Goal: Communication & Community: Answer question/provide support

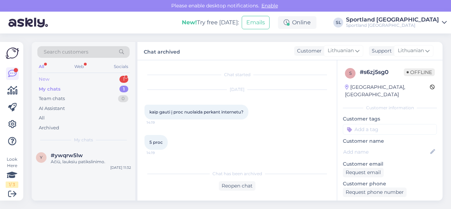
scroll to position [848, 0]
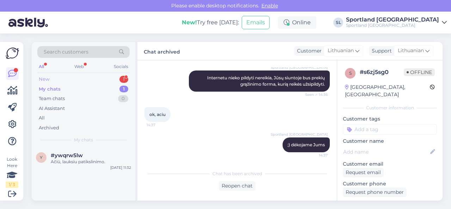
click at [104, 81] on div "New 1" at bounding box center [83, 79] width 92 height 10
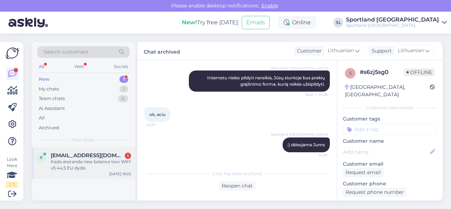
click at [94, 152] on span "[EMAIL_ADDRESS][DOMAIN_NAME]" at bounding box center [87, 155] width 73 height 6
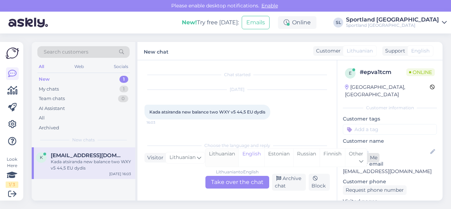
click at [218, 160] on div "Lithuanian" at bounding box center [222, 158] width 33 height 18
click at [222, 177] on div "Lithuanian to Lithuanian Take over the chat" at bounding box center [238, 182] width 64 height 13
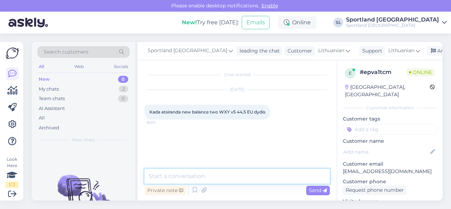
click at [210, 174] on textarea at bounding box center [237, 176] width 185 height 15
type textarea "Sveiki"
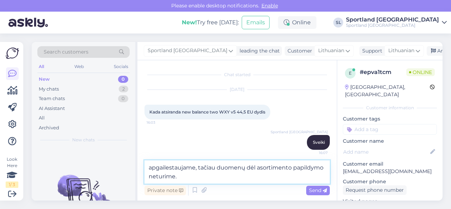
type textarea "apgailestaujame, tačiau duomenų dėl asortimento papildymo neturime."
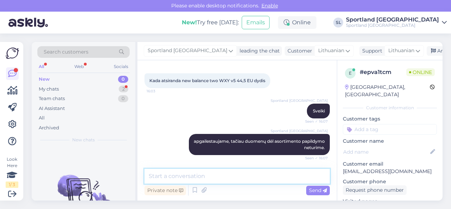
scroll to position [62, 0]
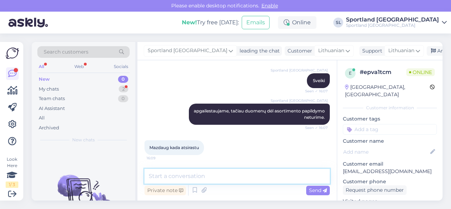
click at [207, 174] on textarea at bounding box center [237, 176] width 185 height 15
click at [212, 175] on textarea at bounding box center [237, 176] width 185 height 15
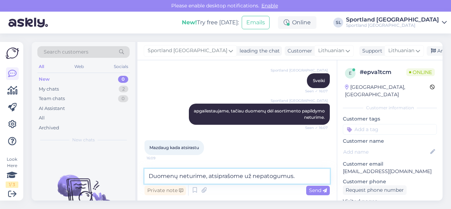
type textarea "Duomenų neturime, atsiprašome už nepatogumus."
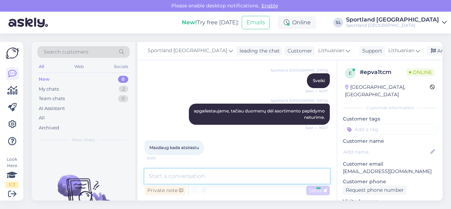
scroll to position [92, 0]
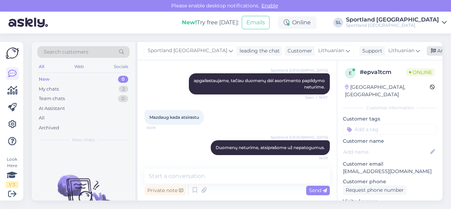
click at [427, 51] on div "Archive chat" at bounding box center [449, 51] width 44 height 10
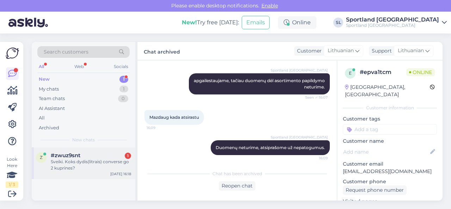
click at [99, 161] on div "Sveiki. Koks dydis(litrais) converse go 2 kuprines?" at bounding box center [91, 165] width 80 height 13
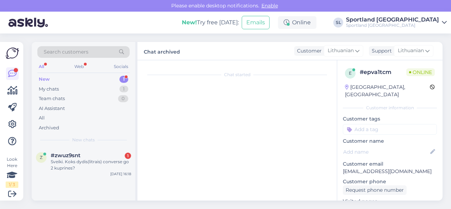
scroll to position [575, 0]
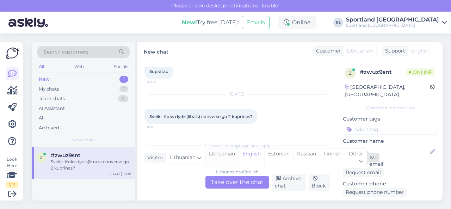
click at [220, 157] on div "Lithuanian" at bounding box center [222, 158] width 33 height 18
click at [225, 177] on div "Lithuanian to Lithuanian Take over the chat" at bounding box center [238, 182] width 64 height 13
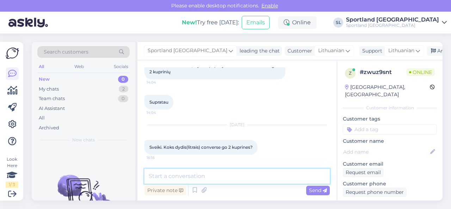
click at [226, 178] on textarea at bounding box center [237, 176] width 185 height 15
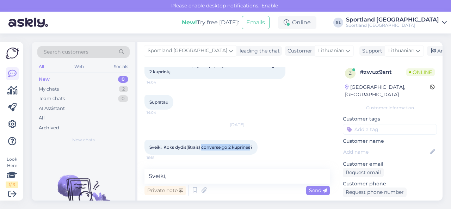
drag, startPoint x: 203, startPoint y: 148, endPoint x: 251, endPoint y: 147, distance: 48.3
click at [251, 147] on span "Sveiki. Koks dydis(litrais) converse go 2 kuprines?" at bounding box center [201, 147] width 103 height 5
copy span "converse go 2 kuprines"
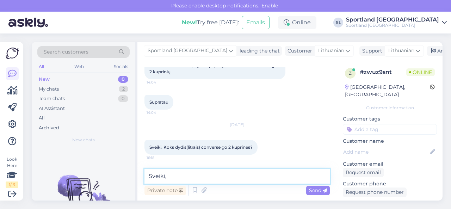
click at [185, 175] on textarea "Sveiki," at bounding box center [237, 176] width 185 height 15
type textarea "Sveiki"
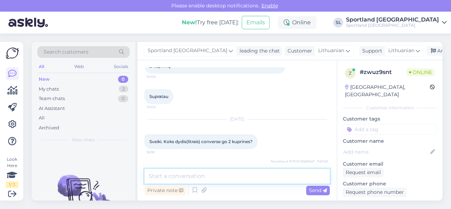
scroll to position [574, 0]
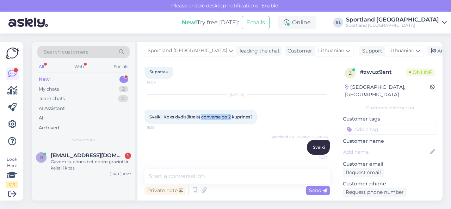
drag, startPoint x: 202, startPoint y: 117, endPoint x: 231, endPoint y: 117, distance: 28.6
click at [231, 117] on span "Sveiki. Koks dydis(litrais) converse go 2 kuprines?" at bounding box center [201, 116] width 103 height 5
copy span "converse go 2"
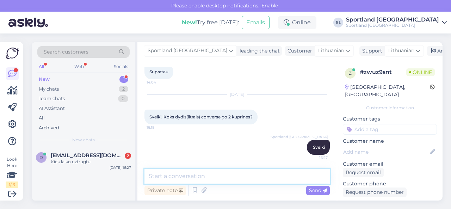
click at [185, 175] on textarea at bounding box center [237, 176] width 185 height 15
paste textarea "[URL][DOMAIN_NAME]"
type textarea "[URL][DOMAIN_NAME]"
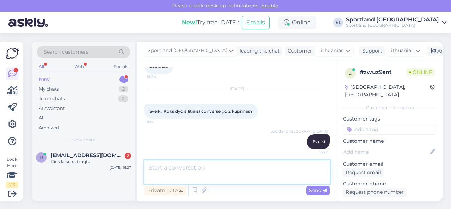
scroll to position [611, 0]
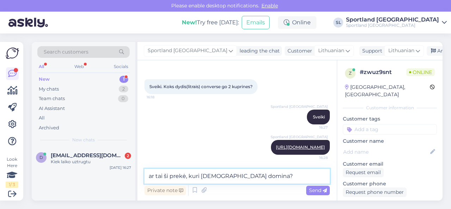
type textarea "ar tai ši prekė, kuri [DEMOGRAPHIC_DATA] domina?"
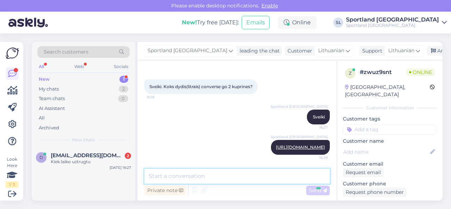
scroll to position [641, 0]
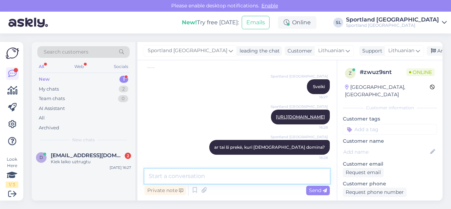
click at [211, 176] on textarea at bounding box center [237, 176] width 185 height 15
paste textarea "šmatavimai: 34 x 43 x 10 cm"
type textarea "gamintojas pateikia informaciją tik išmatavimais: šmatavimai: 34 x 43 x 10 cm"
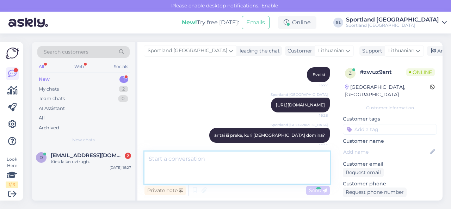
scroll to position [684, 0]
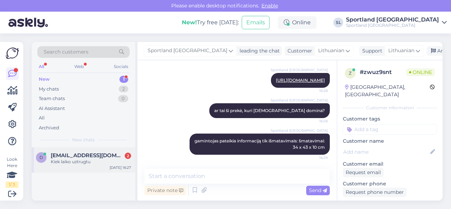
click at [74, 160] on div "Kiek laiko uztrugtu" at bounding box center [91, 162] width 80 height 6
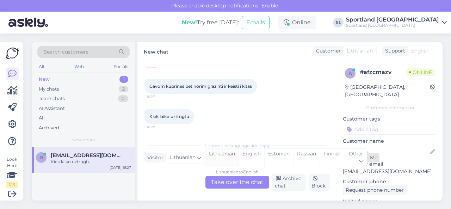
click at [219, 158] on div "Lithuanian" at bounding box center [222, 158] width 33 height 18
click at [226, 178] on div "Lithuanian to Lithuanian Take over the chat" at bounding box center [238, 182] width 64 height 13
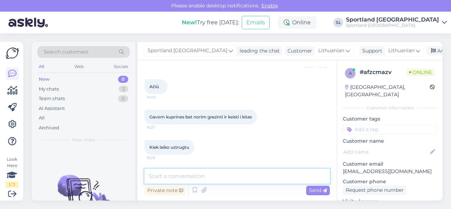
click at [226, 179] on textarea at bounding box center [237, 176] width 185 height 15
type textarea "Sveiki"
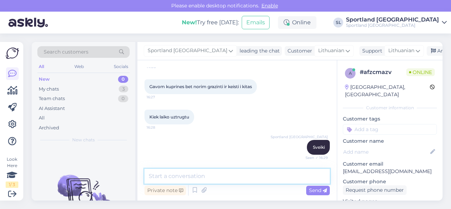
scroll to position [1909, 0]
click at [224, 176] on textarea at bounding box center [237, 176] width 185 height 15
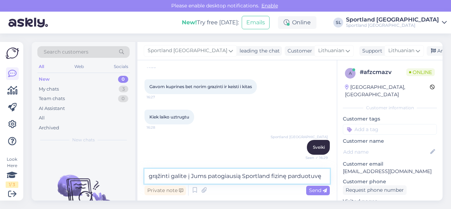
click at [149, 177] on textarea "grąžinti galite į Jums patogiausią Sportland fizinę parduotuvę" at bounding box center [237, 176] width 185 height 15
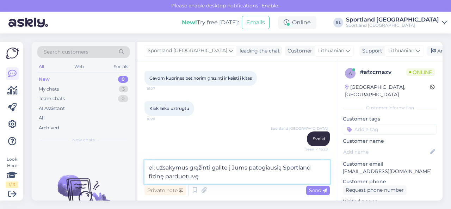
click at [220, 177] on textarea "el. užsakymus grąžinti galite į Jums patogiausią Sportland fizinę parduotuvę" at bounding box center [237, 171] width 185 height 23
type textarea "el. užsakymus grąžinti galite į Jums patogiausią Sportland fizinę parduotuvę ar…"
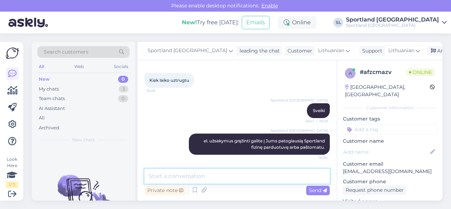
scroll to position [1946, 0]
click at [230, 172] on textarea at bounding box center [237, 176] width 185 height 15
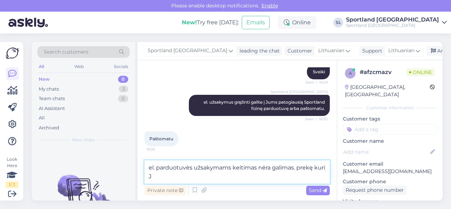
scroll to position [1984, 0]
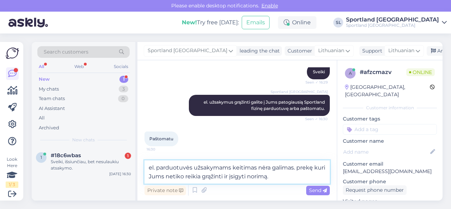
type textarea "el. parduotuvės užsakymams keitimas nėra galimas. prekę kuri Jums netiko reikia…"
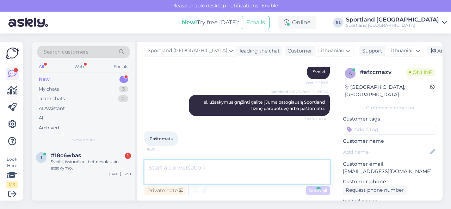
scroll to position [2013, 0]
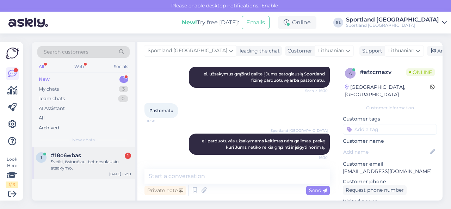
click at [97, 157] on div "#18c6wbas 1" at bounding box center [91, 155] width 80 height 6
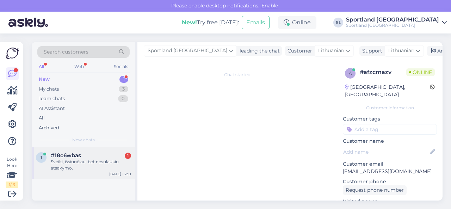
scroll to position [361, 0]
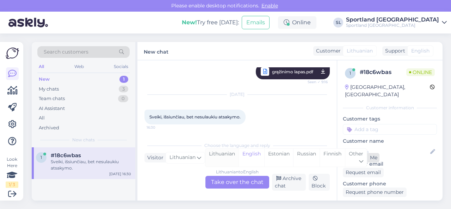
click at [230, 156] on div "Lithuanian" at bounding box center [222, 158] width 33 height 18
click at [235, 181] on div "Lithuanian to Lithuanian Take over the chat" at bounding box center [238, 182] width 64 height 13
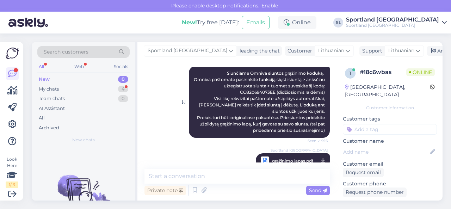
scroll to position [282, 0]
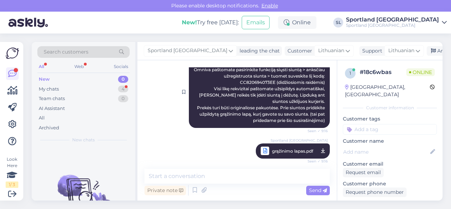
click at [252, 81] on span "Siunčiame Omniva siuntos grąžinimo koduką. Omniva paštomate pasirinkite funkcij…" at bounding box center [260, 92] width 133 height 62
copy span "CC820694073EE"
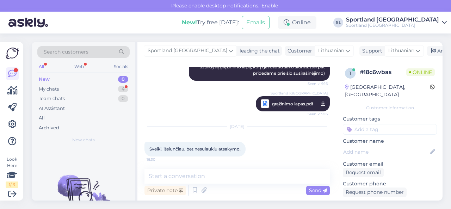
scroll to position [331, 0]
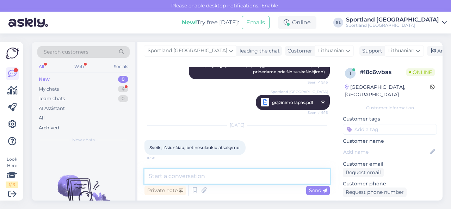
click at [222, 174] on textarea at bounding box center [237, 176] width 185 height 15
click at [255, 181] on textarea at bounding box center [237, 176] width 185 height 15
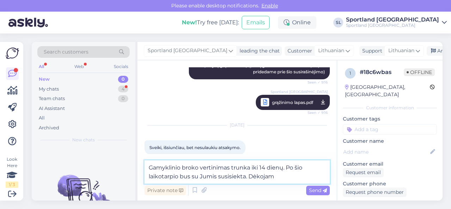
type textarea "Gamyklinio broko vertinimas trunka iki 14 dienų. Po šio laikotarpio bus su Jumi…"
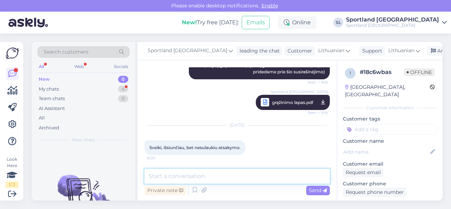
scroll to position [367, 0]
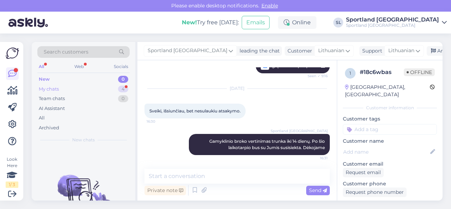
click at [92, 88] on div "My chats 4" at bounding box center [83, 89] width 92 height 10
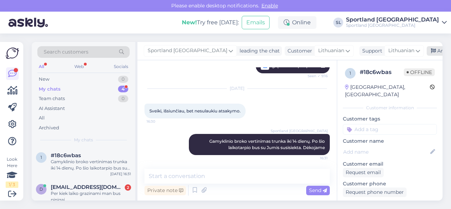
click at [427, 52] on div "Archive chat" at bounding box center [449, 51] width 44 height 10
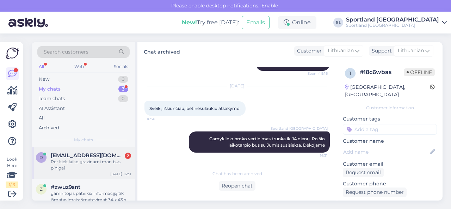
click at [92, 159] on div "Per kiek laiko grazinami man bus pinigai" at bounding box center [91, 165] width 80 height 13
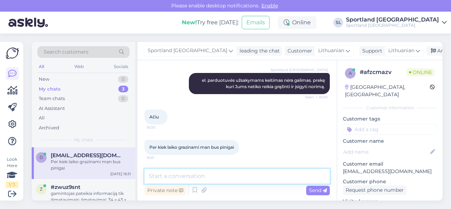
click at [212, 175] on textarea at bounding box center [237, 176] width 185 height 15
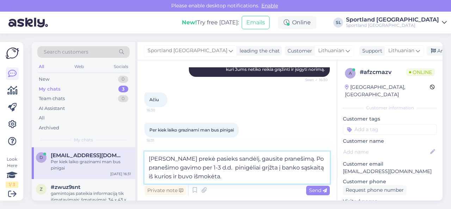
type textarea "[PERSON_NAME] prekė pasieks sandėlį, gausite pranešimą. Po pranešimo gavimo per…"
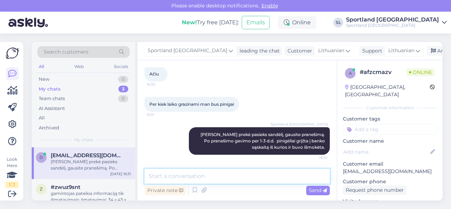
scroll to position [2117, 0]
click at [272, 180] on textarea at bounding box center [237, 176] width 185 height 15
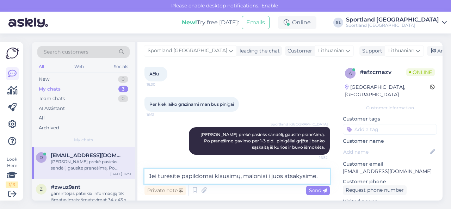
type textarea "Jei turėsite papildomai klausimų, maloniai į juos atsakysime."
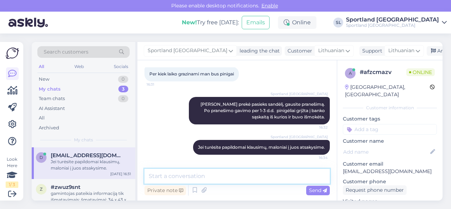
scroll to position [2147, 0]
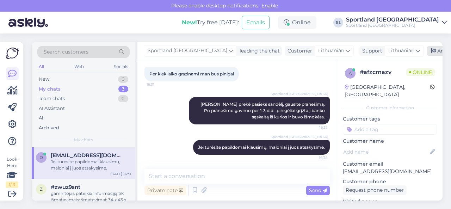
click at [427, 51] on div "Archive chat" at bounding box center [449, 51] width 44 height 10
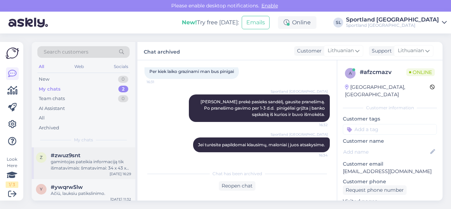
click at [87, 167] on div "gamintojas pateikia informaciją tik išmatavimais: šmatavimai: 34 x 43 x 10 cm" at bounding box center [91, 165] width 80 height 13
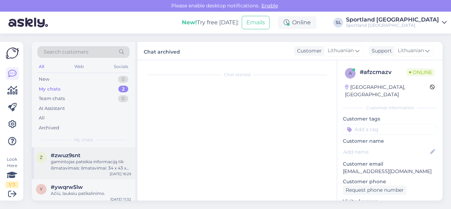
scroll to position [684, 0]
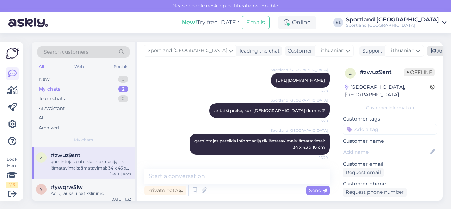
click at [427, 52] on div "Archive chat" at bounding box center [449, 51] width 44 height 10
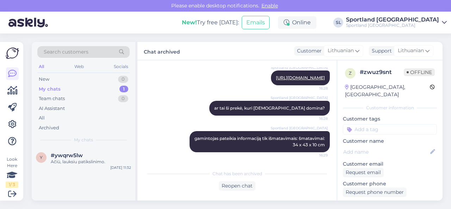
click at [161, 110] on div "Sportland Lithuania ar tai ši prekė, kuri Jus domina? 16:28" at bounding box center [237, 108] width 185 height 30
click at [67, 78] on div "New 1" at bounding box center [83, 79] width 92 height 10
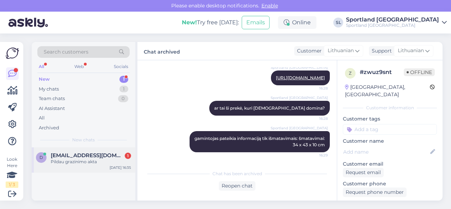
click at [98, 164] on div "Pildau grazinimo akta" at bounding box center [91, 162] width 80 height 6
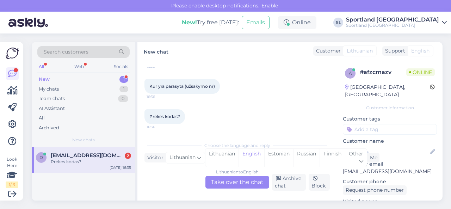
scroll to position [2269, 0]
